Goal: Information Seeking & Learning: Check status

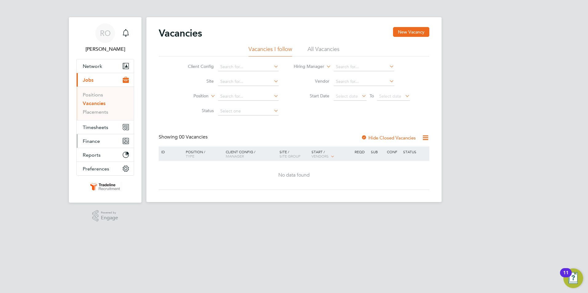
click at [93, 142] on span "Finance" at bounding box center [91, 141] width 17 height 6
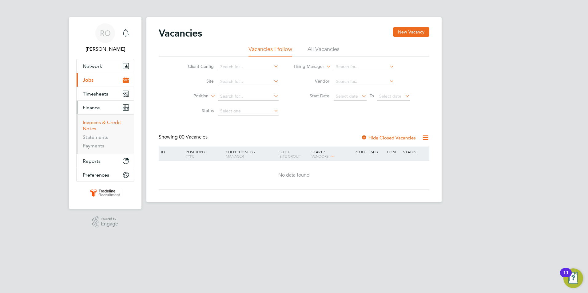
click at [98, 124] on link "Invoices & Credit Notes" at bounding box center [102, 126] width 38 height 12
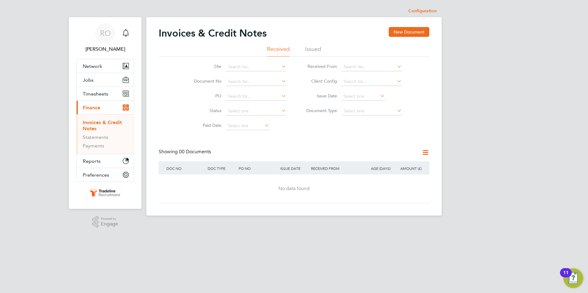
click at [316, 48] on li "Issued" at bounding box center [313, 50] width 16 height 11
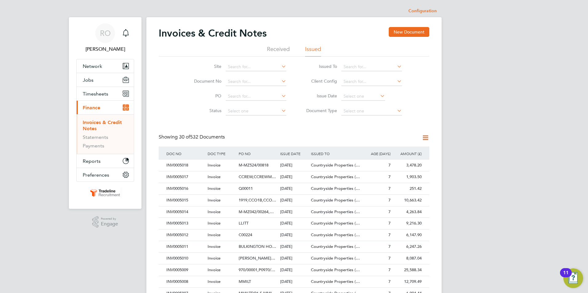
click at [379, 97] on icon at bounding box center [379, 96] width 0 height 9
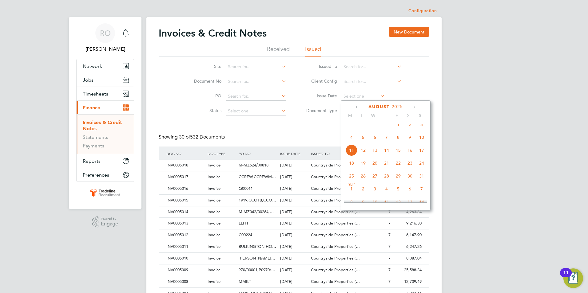
click at [351, 142] on span "4" at bounding box center [351, 138] width 12 height 12
type input "04 Aug 2025"
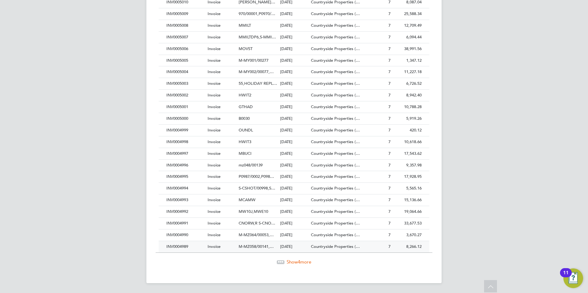
click at [255, 246] on span "M-MZ058/00141,…" at bounding box center [255, 246] width 35 height 5
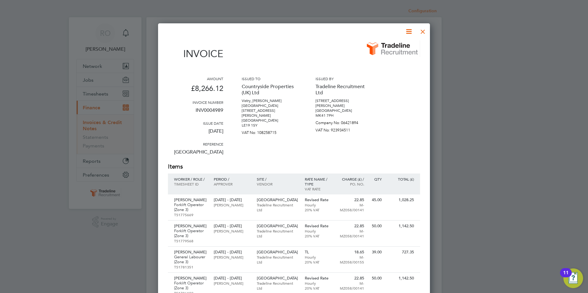
click at [422, 32] on div at bounding box center [422, 30] width 11 height 11
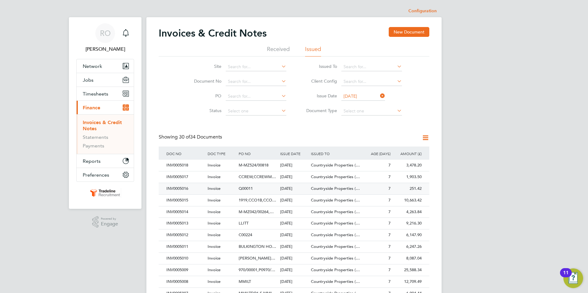
click at [248, 191] on span "Q00011" at bounding box center [245, 188] width 14 height 5
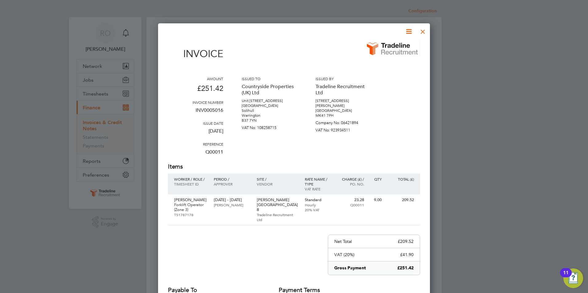
click at [426, 29] on div at bounding box center [422, 30] width 11 height 11
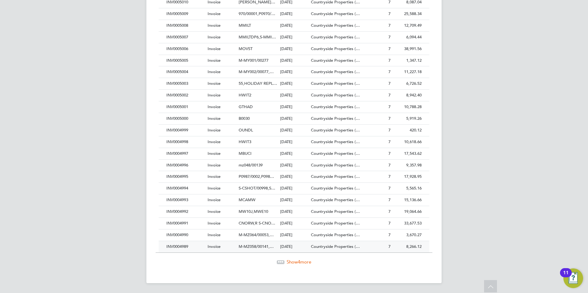
click at [213, 246] on span "Invoice" at bounding box center [213, 246] width 13 height 5
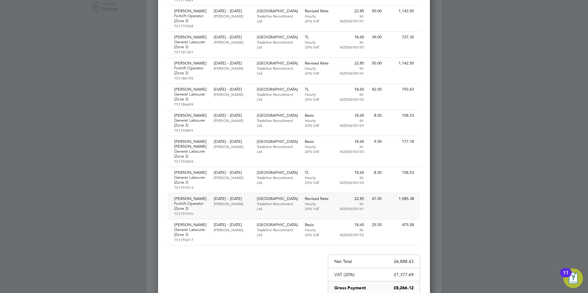
click at [269, 211] on p "Tradeline Recruitment Ltd" at bounding box center [278, 206] width 42 height 10
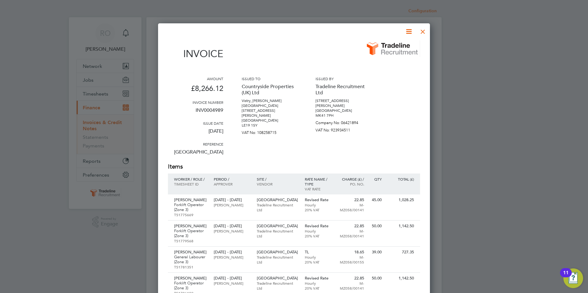
click at [421, 31] on div at bounding box center [422, 30] width 11 height 11
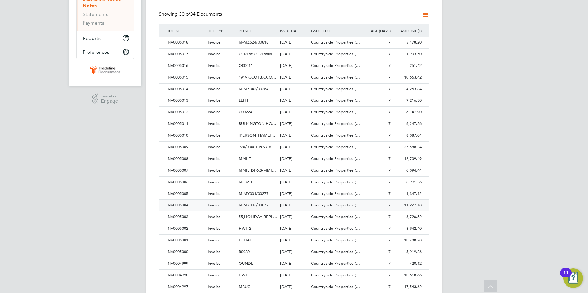
scroll to position [215, 0]
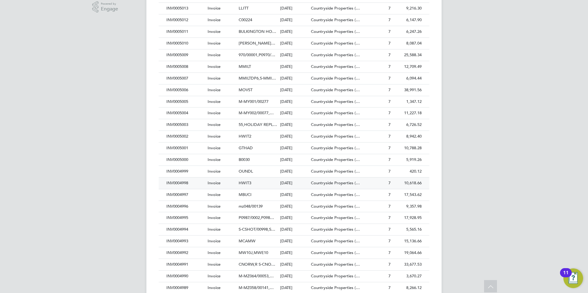
click at [245, 182] on span "HWIT3" at bounding box center [244, 182] width 13 height 5
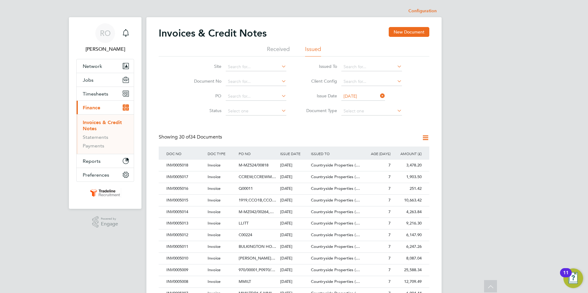
click at [245, 182] on div "CCREW,CCREWM…" at bounding box center [257, 176] width 41 height 11
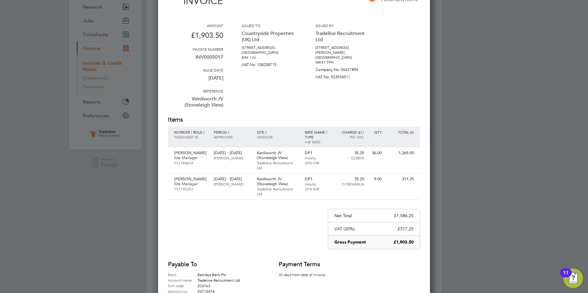
scroll to position [61, 0]
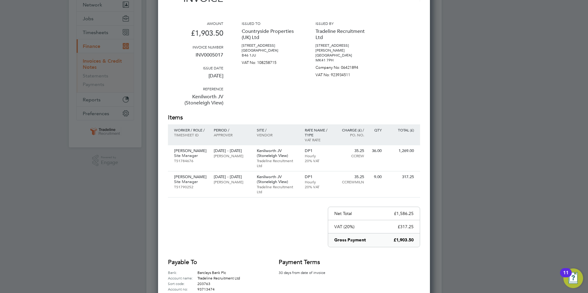
click at [391, 23] on div "Amount £1,903.50 Invoice number INV0005017 Issue date 04 Aug 2025 Reference Ken…" at bounding box center [294, 67] width 252 height 92
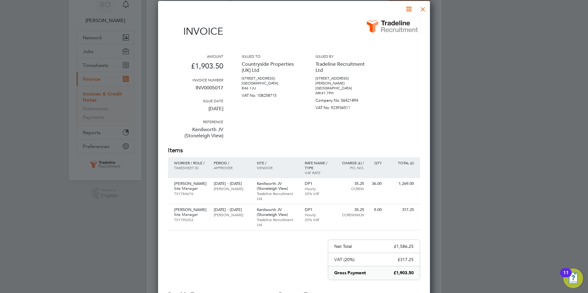
scroll to position [0, 0]
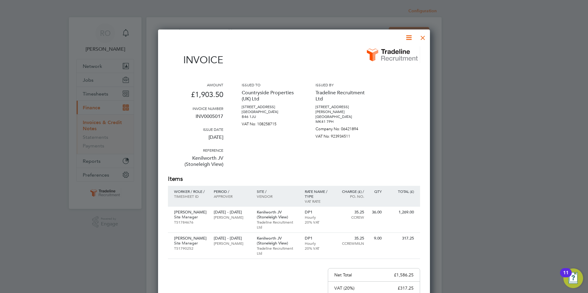
click at [423, 37] on div at bounding box center [422, 36] width 11 height 11
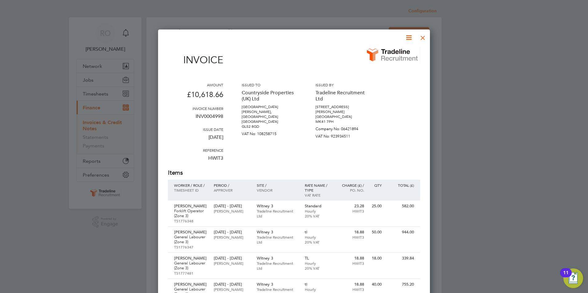
click at [422, 37] on div at bounding box center [422, 36] width 11 height 11
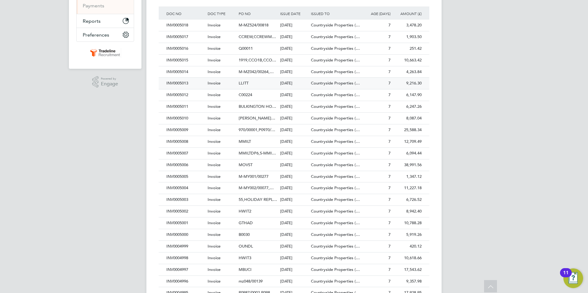
scroll to position [215, 0]
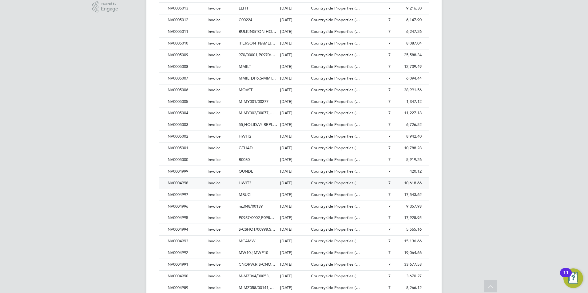
click at [246, 183] on span "HWIT3" at bounding box center [244, 182] width 13 height 5
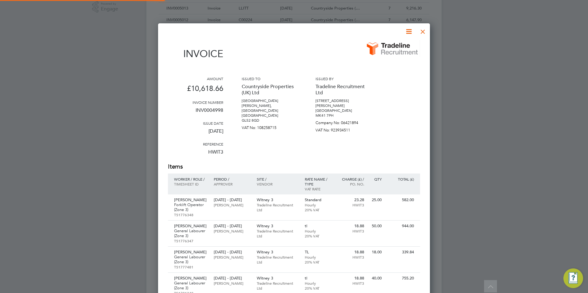
scroll to position [632, 272]
click at [262, 203] on p "Tradeline Recruitment Ltd" at bounding box center [278, 208] width 42 height 10
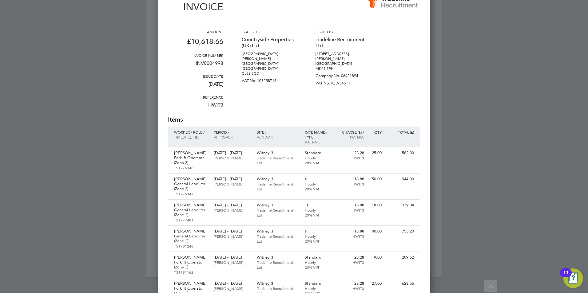
scroll to position [338, 0]
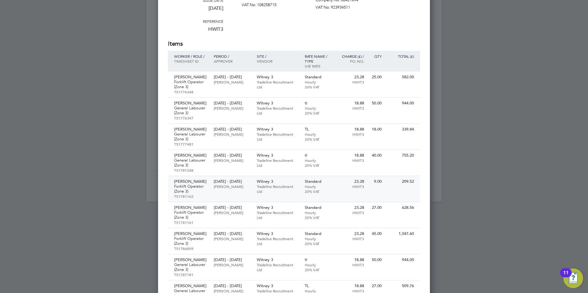
click at [225, 189] on p "Paul O'Keeffe" at bounding box center [232, 186] width 37 height 5
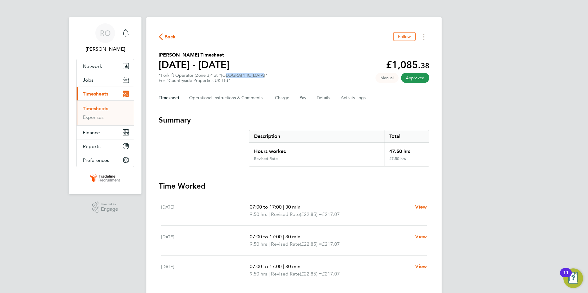
drag, startPoint x: 224, startPoint y: 74, endPoint x: 254, endPoint y: 77, distance: 29.7
click at [254, 77] on div ""Forklift Operator (Zone 3)" at "Prospect Avenue" For "Countryside Properties U…" at bounding box center [213, 78] width 108 height 10
click at [523, 34] on div "RO Rachel Oliver Notifications Applications: Network Businesses Sites Workers C…" at bounding box center [294, 207] width 588 height 415
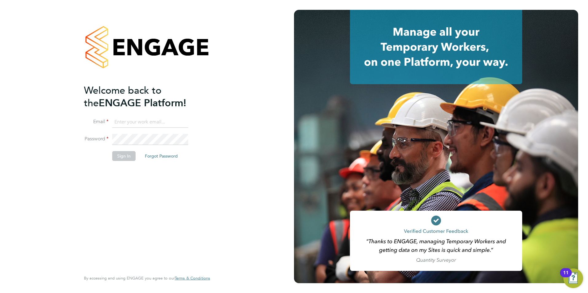
type input "rachel@tradelinerecruitment.co.uk"
click at [130, 191] on div "Welcome back to the ENGAGE Platform! Email rachel@tradelinerecruitment.co.uk Pa…" at bounding box center [144, 177] width 120 height 186
click at [126, 159] on button "Sign In" at bounding box center [123, 156] width 23 height 10
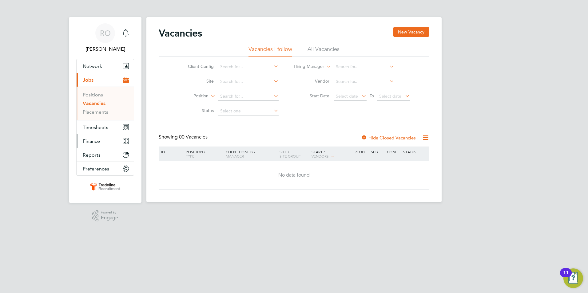
click at [92, 142] on span "Finance" at bounding box center [91, 141] width 17 height 6
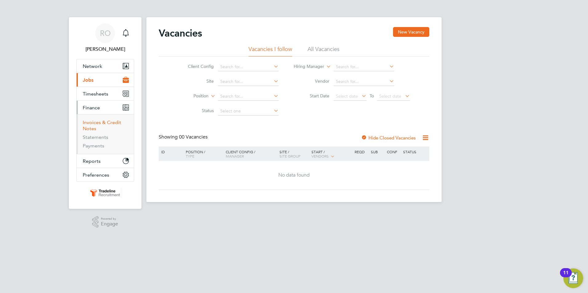
click at [94, 128] on link "Invoices & Credit Notes" at bounding box center [102, 126] width 38 height 12
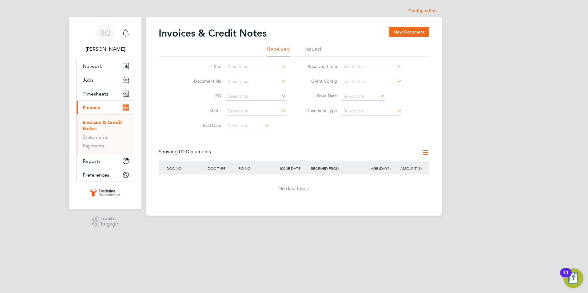
click at [343, 50] on ul "Received Issued" at bounding box center [294, 50] width 270 height 11
click at [315, 48] on li "Issued" at bounding box center [313, 50] width 16 height 11
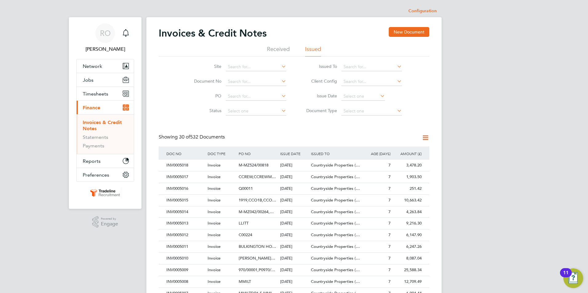
click at [379, 96] on icon at bounding box center [379, 96] width 0 height 9
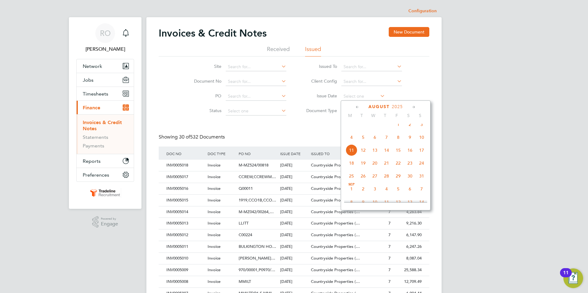
click at [352, 143] on span "4" at bounding box center [351, 138] width 12 height 12
type input "04 Aug 2025"
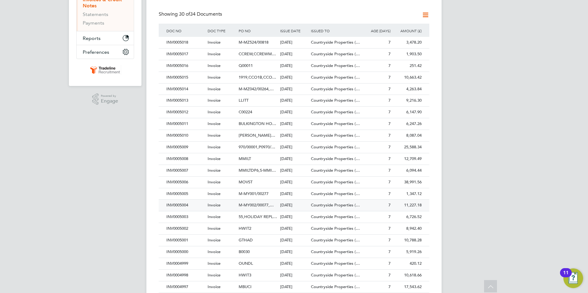
click at [248, 205] on span "M-MY002/00077,…" at bounding box center [255, 205] width 35 height 5
click at [248, 83] on div "1919,CCO1B,CCO…" at bounding box center [257, 77] width 41 height 11
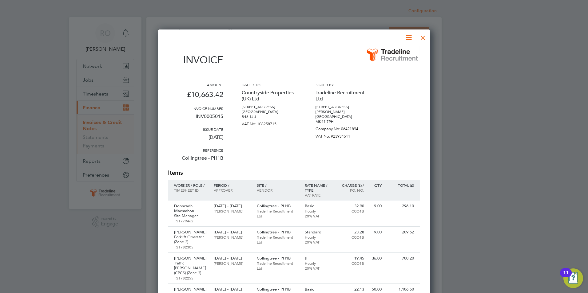
click at [423, 38] on div at bounding box center [422, 36] width 11 height 11
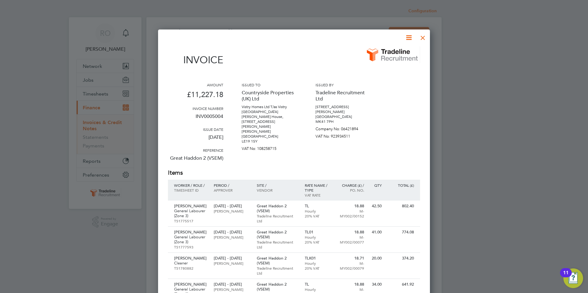
click at [424, 37] on div at bounding box center [422, 36] width 11 height 11
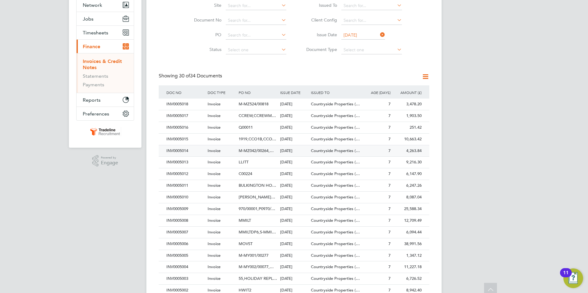
scroll to position [61, 0]
click at [246, 231] on span "MMILTDP6,S-MMI…" at bounding box center [256, 231] width 37 height 5
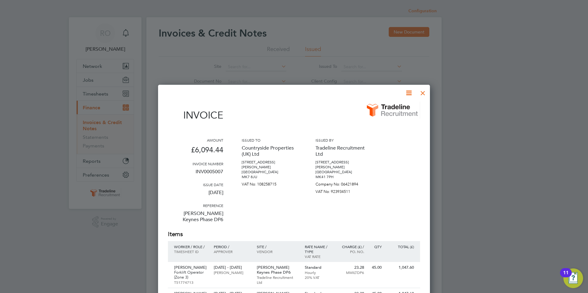
click at [421, 93] on div at bounding box center [422, 91] width 11 height 11
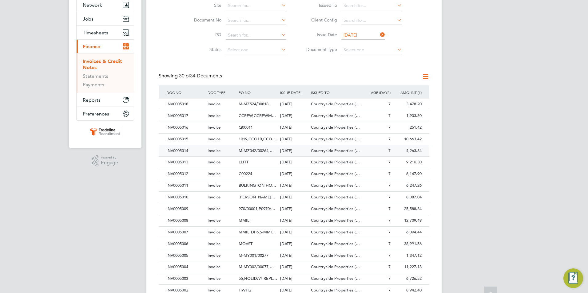
scroll to position [61, 0]
click at [246, 219] on span "MMILT" at bounding box center [244, 220] width 12 height 5
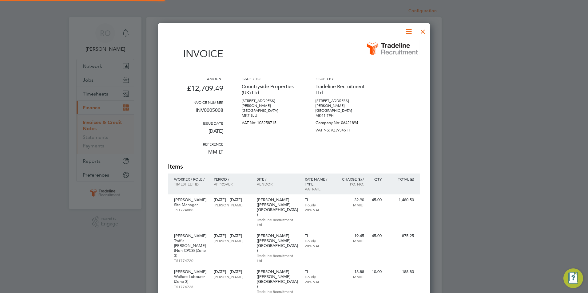
scroll to position [755, 272]
click at [425, 32] on div at bounding box center [422, 30] width 11 height 11
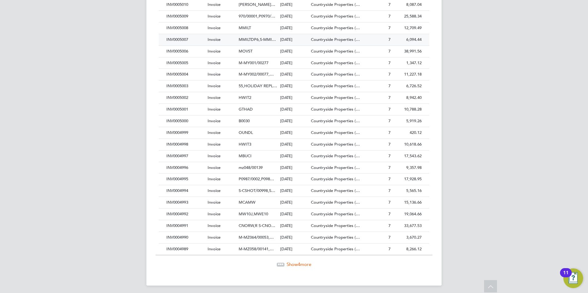
scroll to position [256, 0]
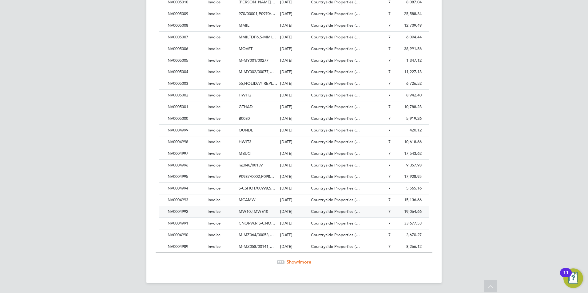
click at [259, 212] on span "MW10J,MWE10" at bounding box center [252, 211] width 29 height 5
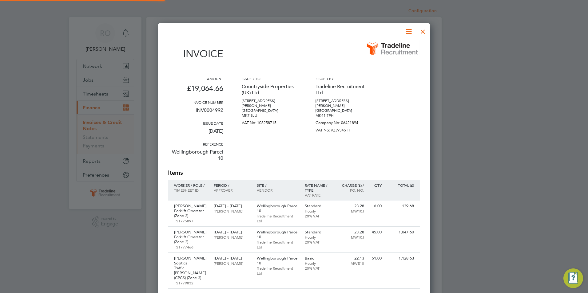
scroll to position [775, 272]
click at [425, 32] on div at bounding box center [422, 30] width 11 height 11
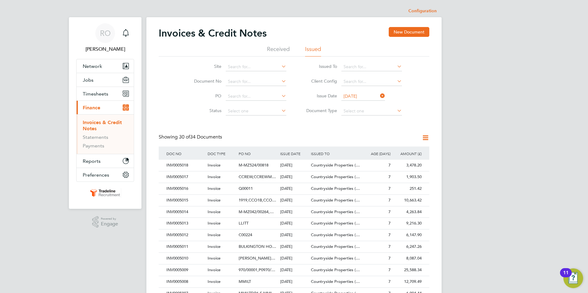
click at [530, 48] on div "RO Rachel Oliver Notifications Applications: Network Businesses Sites Workers C…" at bounding box center [294, 274] width 588 height 549
